Goal: Task Accomplishment & Management: Manage account settings

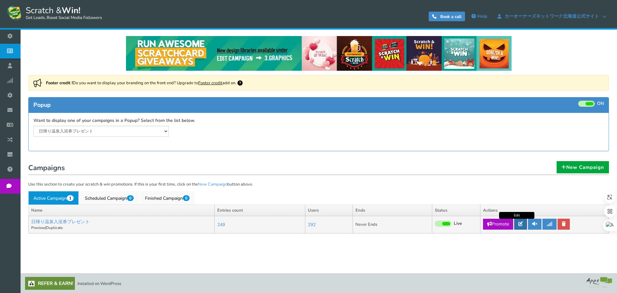
click at [515, 221] on link at bounding box center [520, 223] width 13 height 11
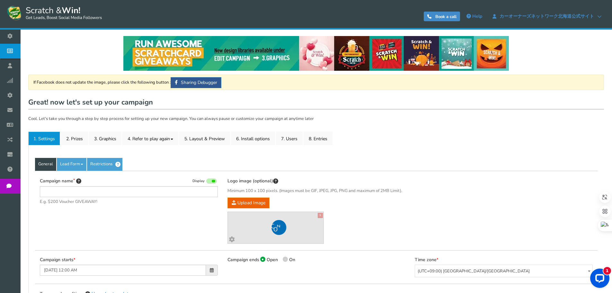
type input "日帰り温泉入浴券プレゼント"
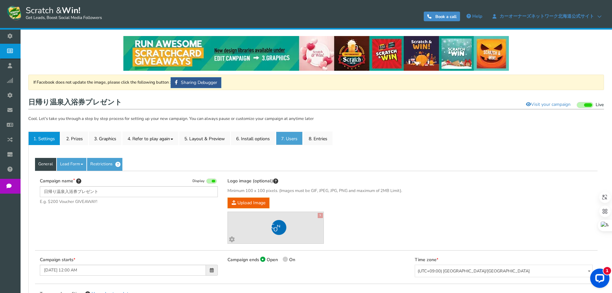
click at [300, 138] on link "7. Users" at bounding box center [289, 137] width 27 height 13
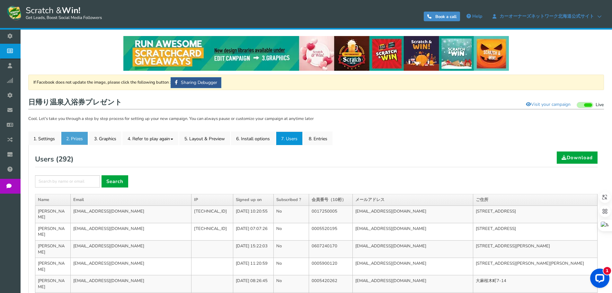
click at [79, 134] on link "2. Prizes" at bounding box center [74, 137] width 27 height 13
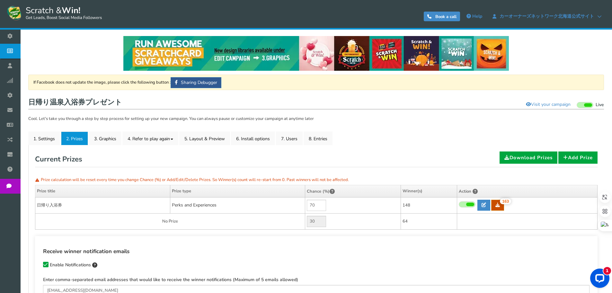
click at [496, 207] on icon at bounding box center [497, 204] width 4 height 4
click at [295, 137] on link "7. Users" at bounding box center [289, 137] width 27 height 13
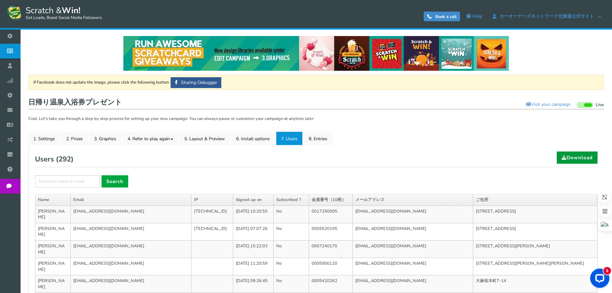
click at [575, 159] on link "Download" at bounding box center [577, 157] width 41 height 12
click at [330, 137] on link "8. Entries" at bounding box center [317, 137] width 29 height 13
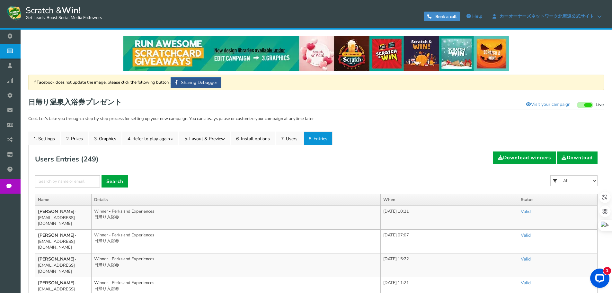
click at [407, 143] on ul "1. Settings 2. Prizes 3. Graphics 4. Refer to play again 4.1 Referrals Setup 4.…" at bounding box center [315, 137] width 575 height 13
click at [298, 136] on link "7. Users" at bounding box center [289, 137] width 27 height 13
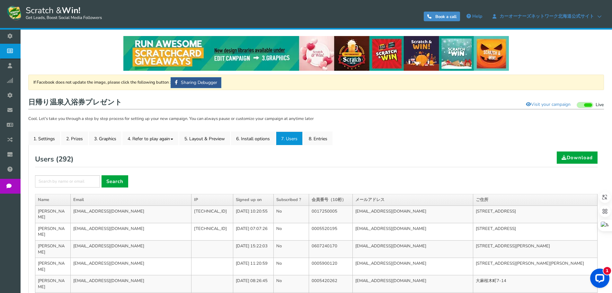
drag, startPoint x: 428, startPoint y: 152, endPoint x: 432, endPoint y: 144, distance: 8.3
click at [428, 152] on div "Users ( 292 ) Download" at bounding box center [316, 159] width 562 height 16
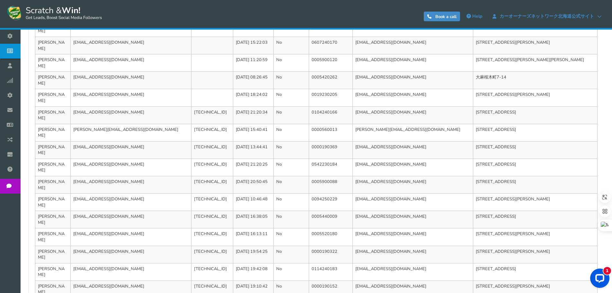
scroll to position [209, 0]
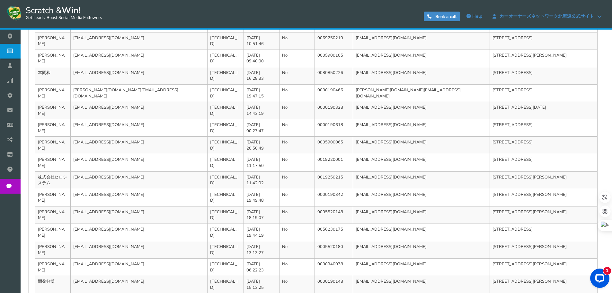
scroll to position [227, 0]
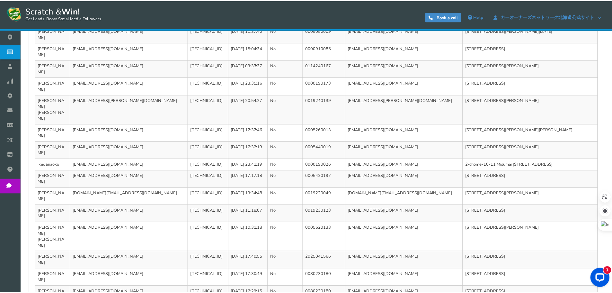
scroll to position [0, 0]
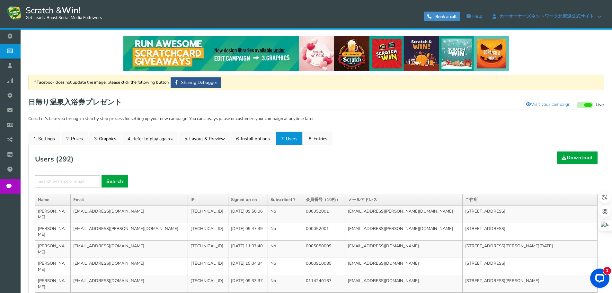
click at [487, 166] on div "Users ( 292 ) Download" at bounding box center [316, 159] width 562 height 16
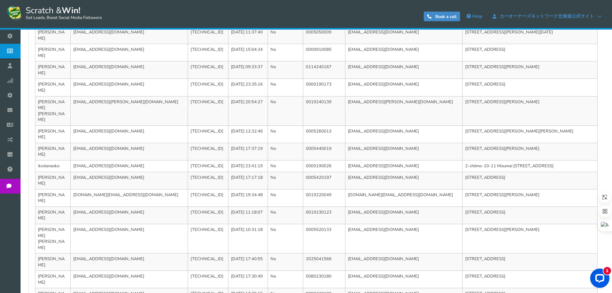
scroll to position [215, 0]
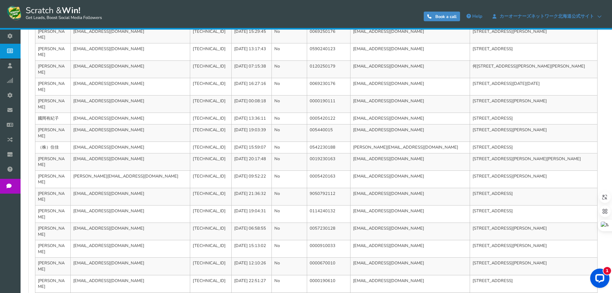
scroll to position [209, 0]
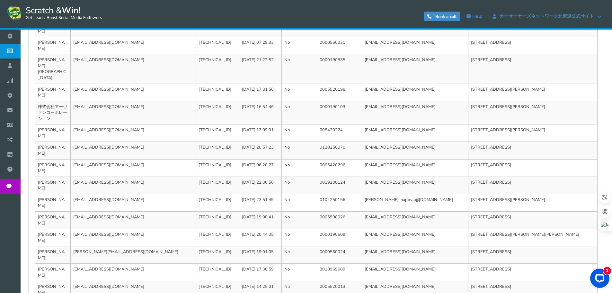
scroll to position [221, 0]
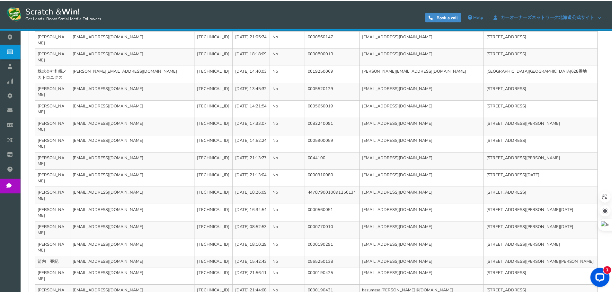
scroll to position [0, 0]
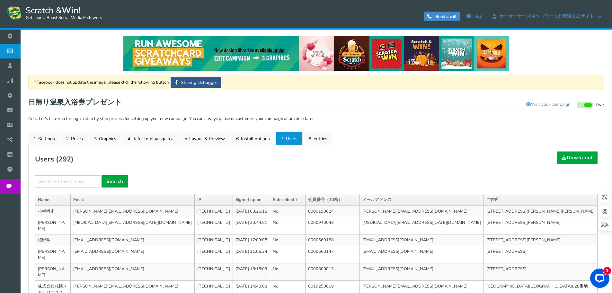
click at [377, 143] on ul "1. Settings 2. Prizes 3. Graphics 4. Refer to play again 4.1 Referrals Setup 4.…" at bounding box center [315, 137] width 575 height 13
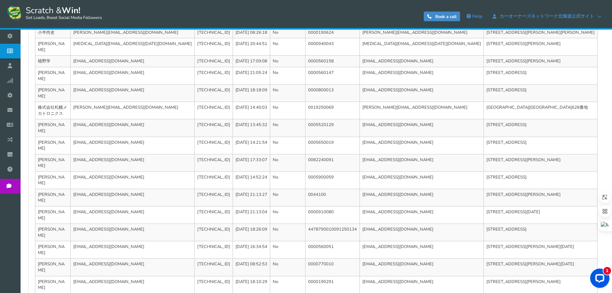
scroll to position [215, 0]
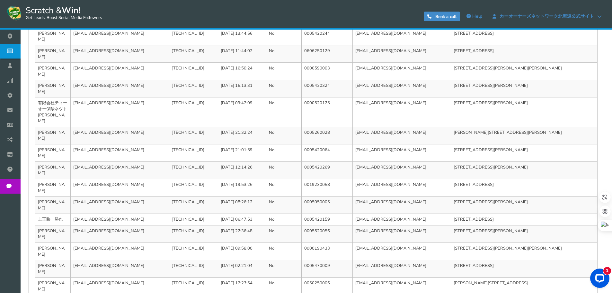
scroll to position [221, 0]
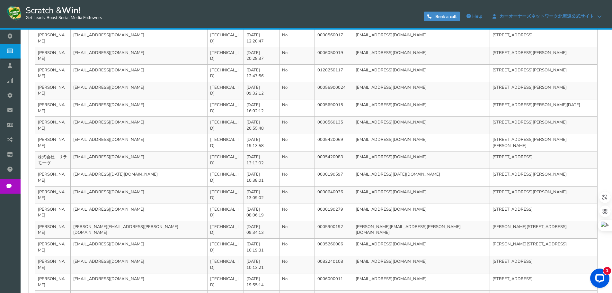
scroll to position [215, 0]
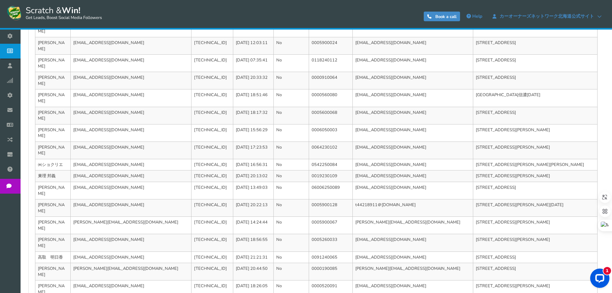
scroll to position [209, 0]
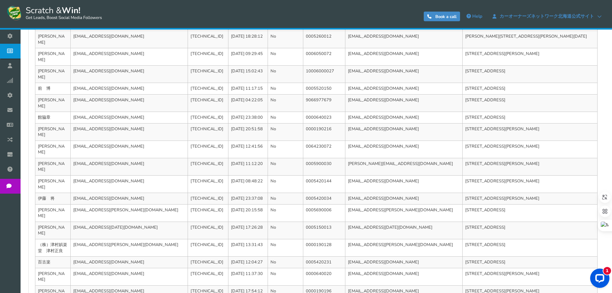
scroll to position [215, 0]
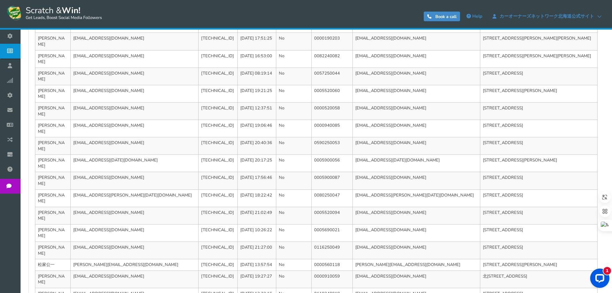
scroll to position [209, 0]
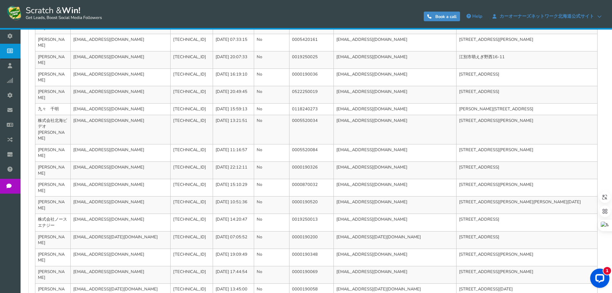
scroll to position [227, 0]
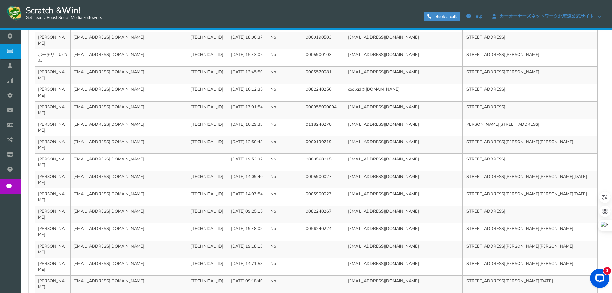
scroll to position [215, 0]
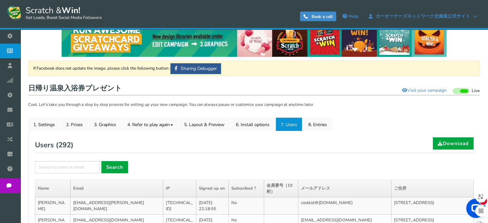
scroll to position [96, 0]
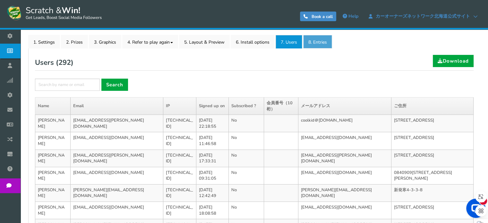
click at [326, 41] on link "8. Entries" at bounding box center [317, 41] width 29 height 13
